Goal: Check status: Check status

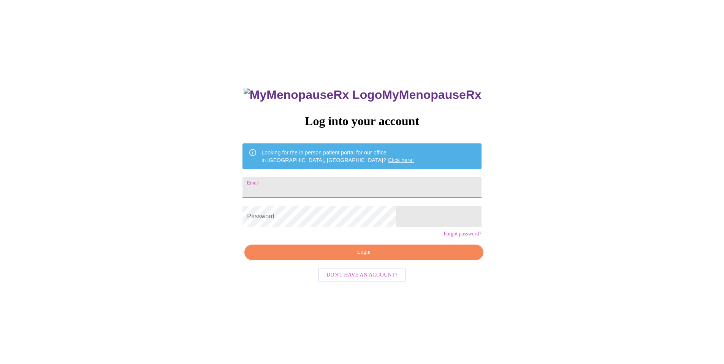
click at [374, 184] on input "Email" at bounding box center [362, 187] width 239 height 21
type input "[EMAIL_ADDRESS][DOMAIN_NAME]"
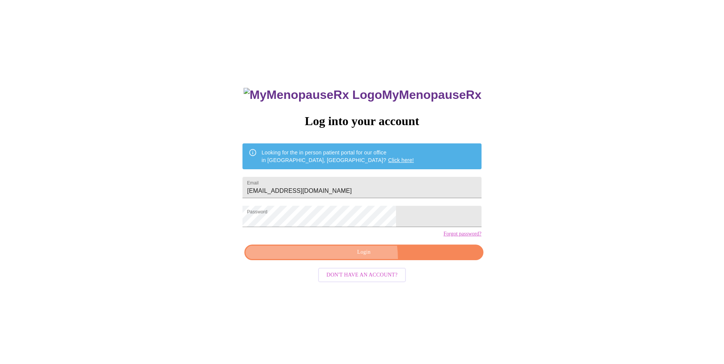
click at [345, 260] on button "Login" at bounding box center [363, 252] width 239 height 16
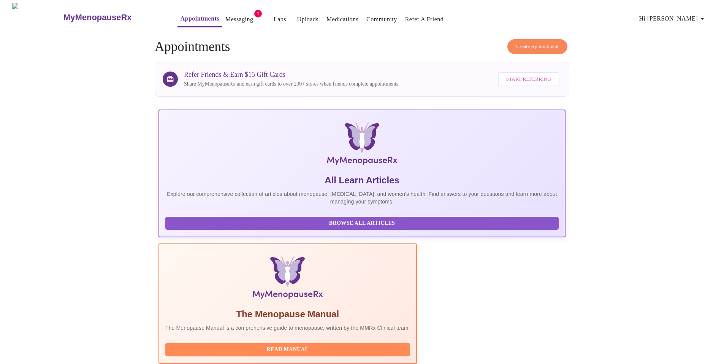
click at [225, 15] on link "Messaging" at bounding box center [239, 19] width 28 height 11
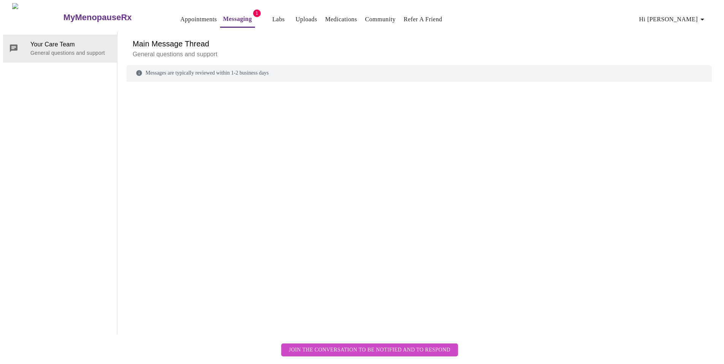
scroll to position [29, 0]
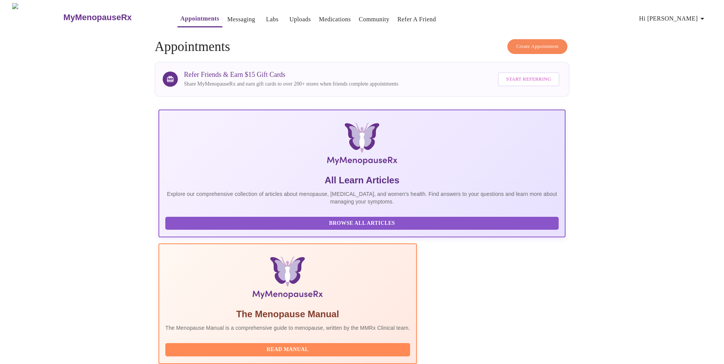
click at [266, 14] on link "Labs" at bounding box center [272, 19] width 13 height 11
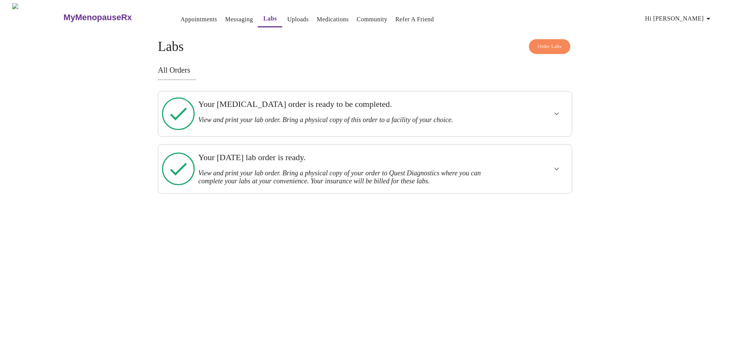
click at [308, 173] on div "Your [DATE] lab order is ready. View and print your lab order. Bring a physical…" at bounding box center [345, 168] width 300 height 43
click at [558, 164] on icon "show more" at bounding box center [556, 168] width 9 height 9
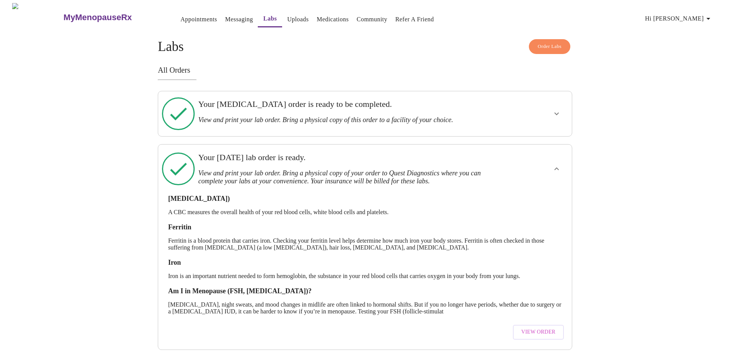
click at [360, 238] on div "[MEDICAL_DATA]) A CBC measures the overall health of your red blood cells, whit…" at bounding box center [364, 265] width 401 height 156
